Goal: Navigation & Orientation: Find specific page/section

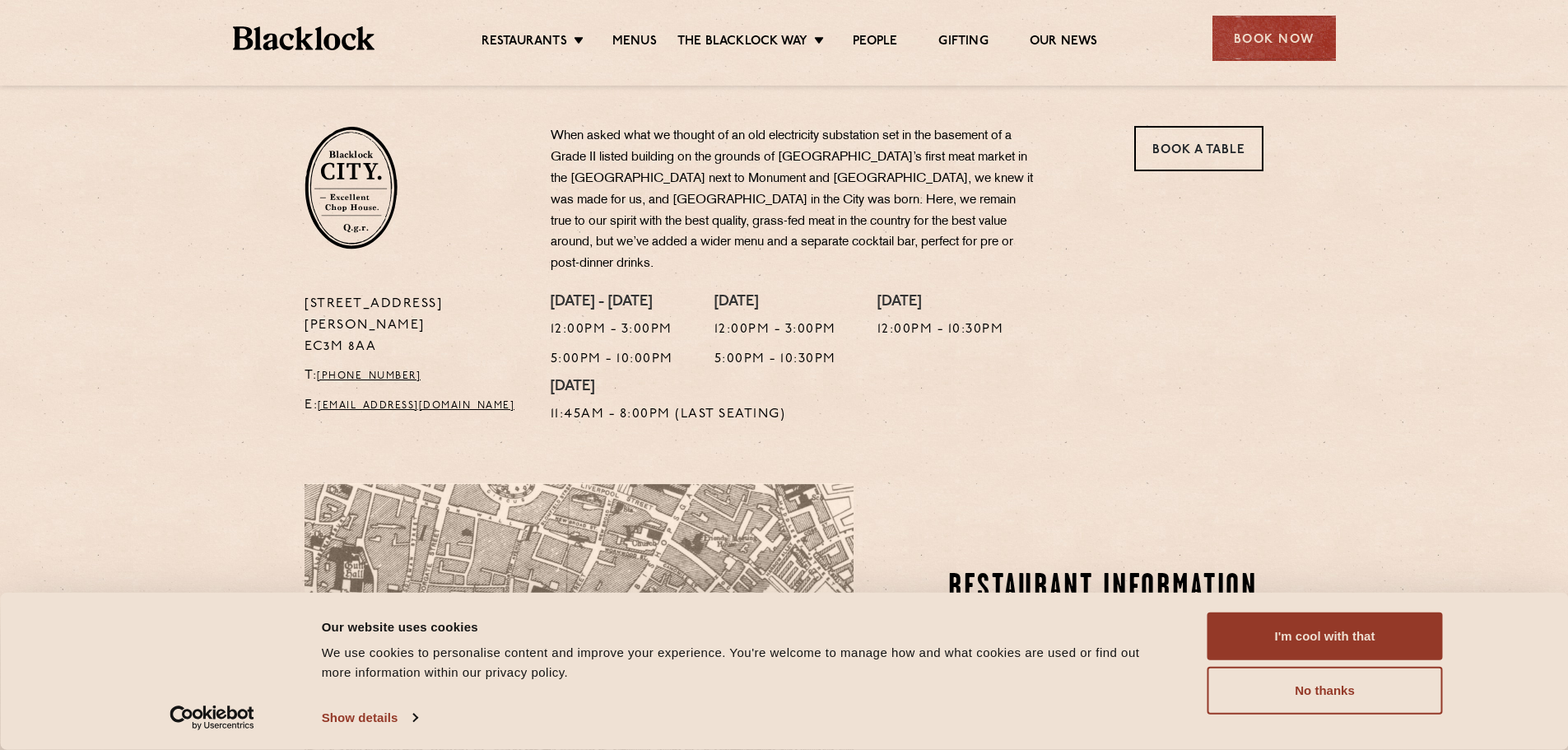
scroll to position [577, 0]
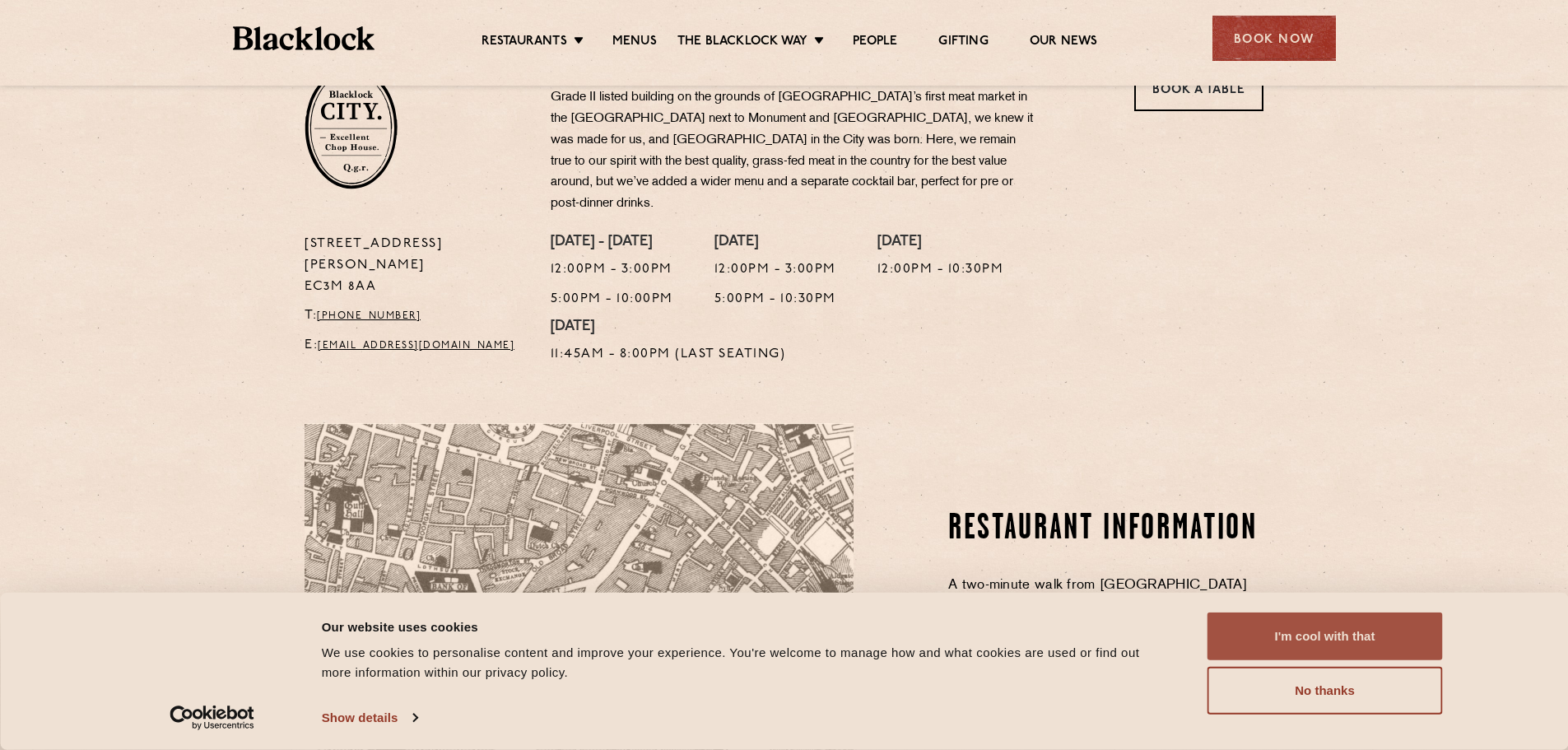
click at [1263, 627] on button "I'm cool with that" at bounding box center [1325, 636] width 235 height 47
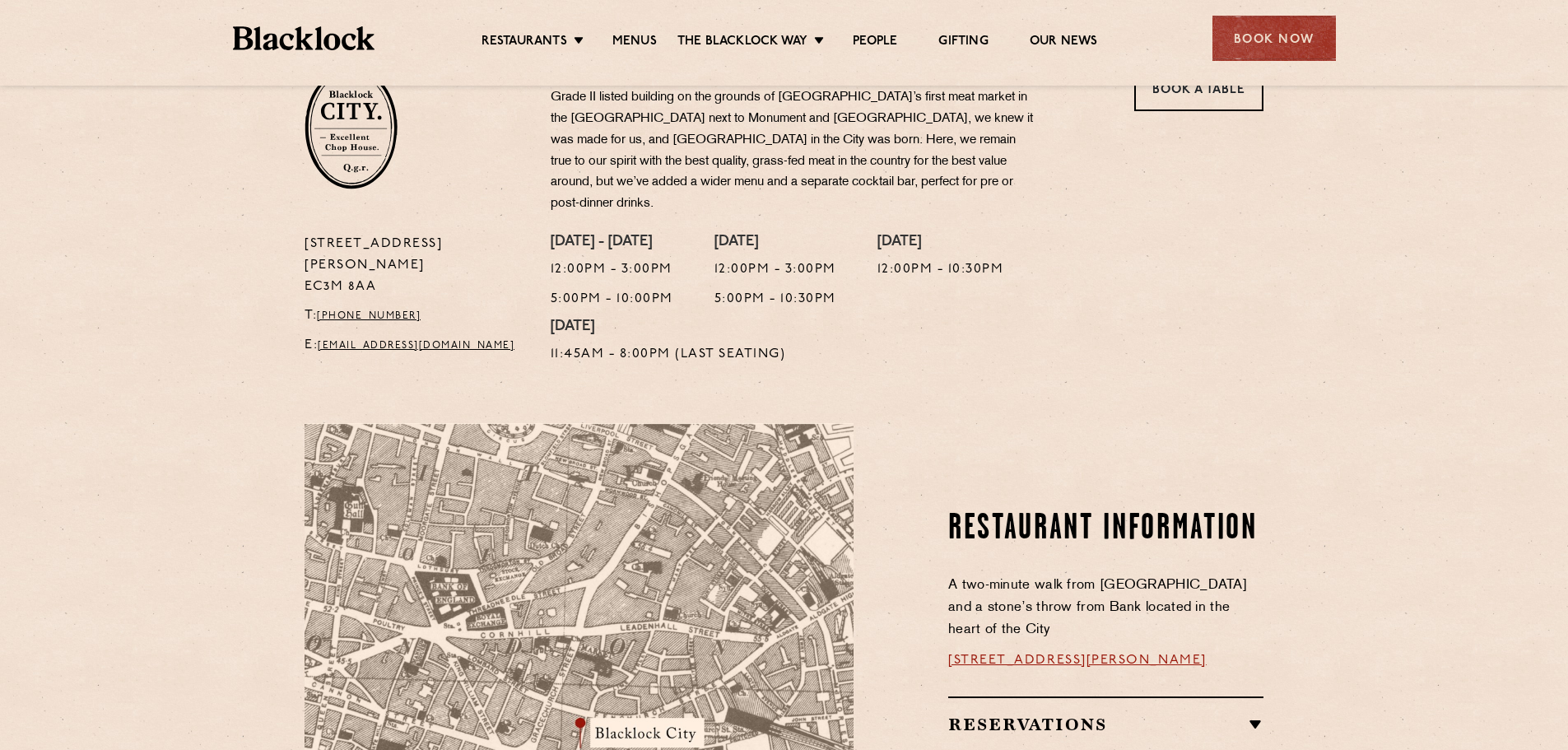
click at [0, 385] on section "Restaurant Information A two-minute walk from [GEOGRAPHIC_DATA] and a stone’s t…" at bounding box center [784, 712] width 1568 height 676
